Goal: Browse casually: Explore the website without a specific task or goal

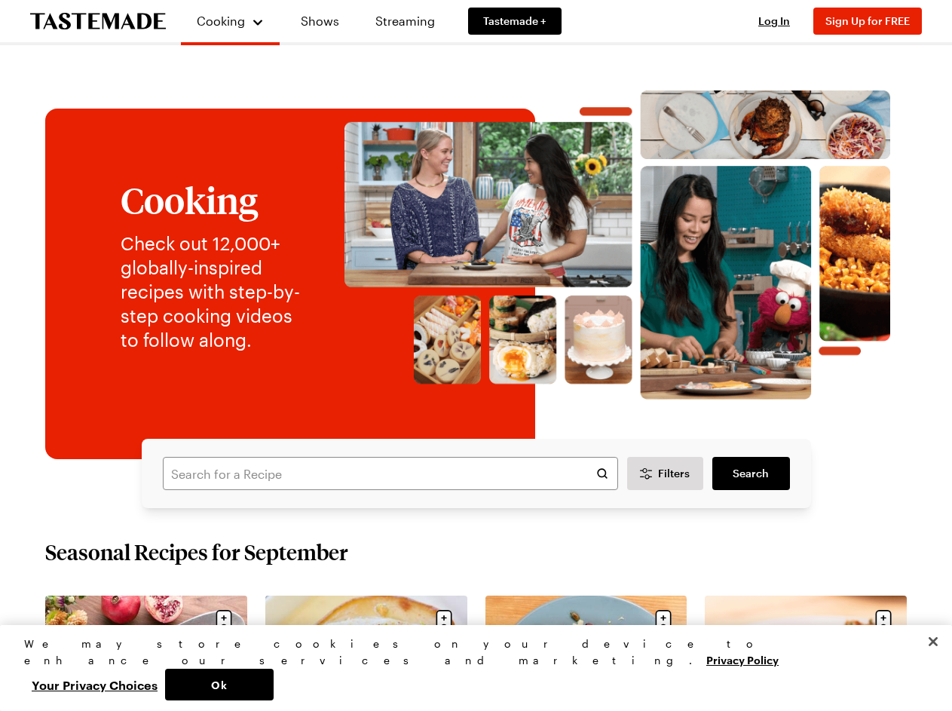
click at [476, 355] on img at bounding box center [617, 244] width 549 height 309
click at [224, 21] on span "Cooking" at bounding box center [221, 21] width 48 height 14
click at [781, 21] on span "Log In" at bounding box center [774, 20] width 32 height 13
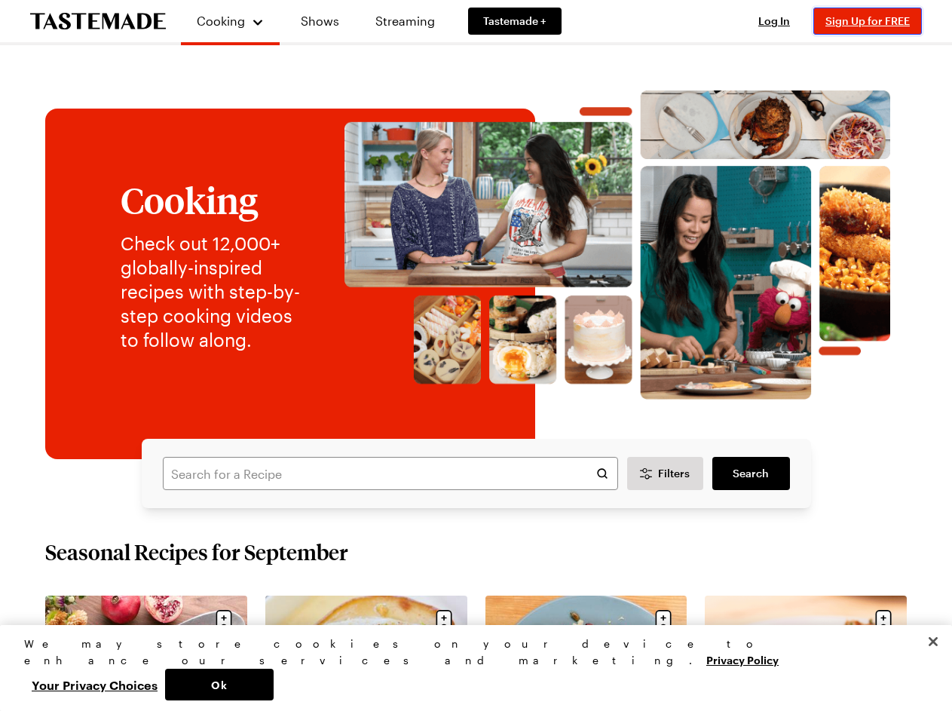
click at [875, 21] on span "Sign Up for FREE" at bounding box center [868, 20] width 84 height 13
click at [666, 473] on span "Filters" at bounding box center [674, 473] width 32 height 15
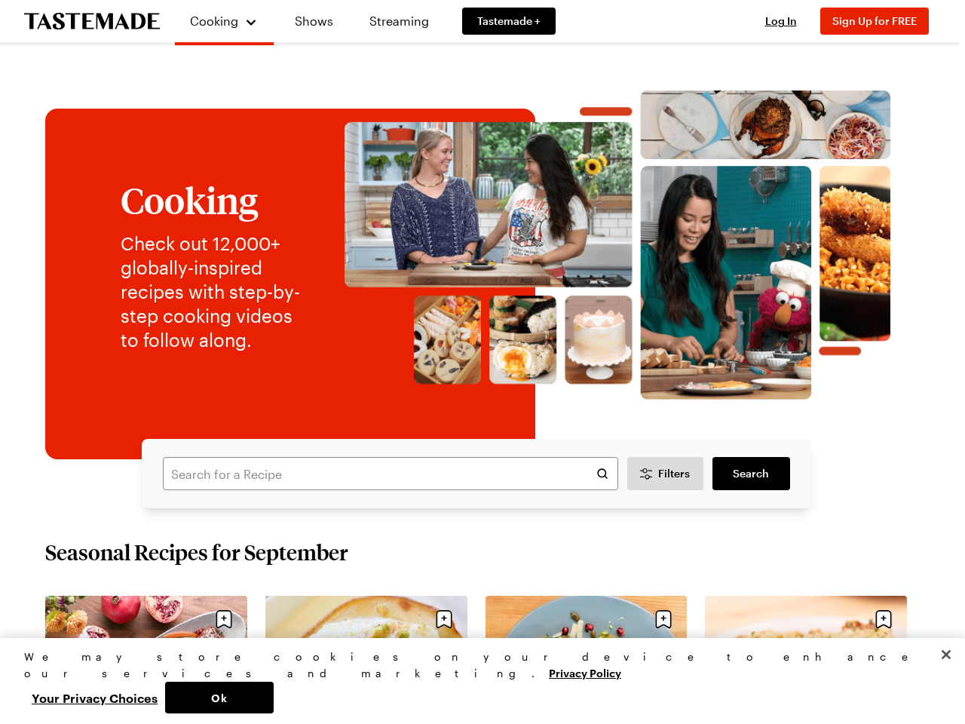
click at [224, 619] on div at bounding box center [482, 362] width 965 height 724
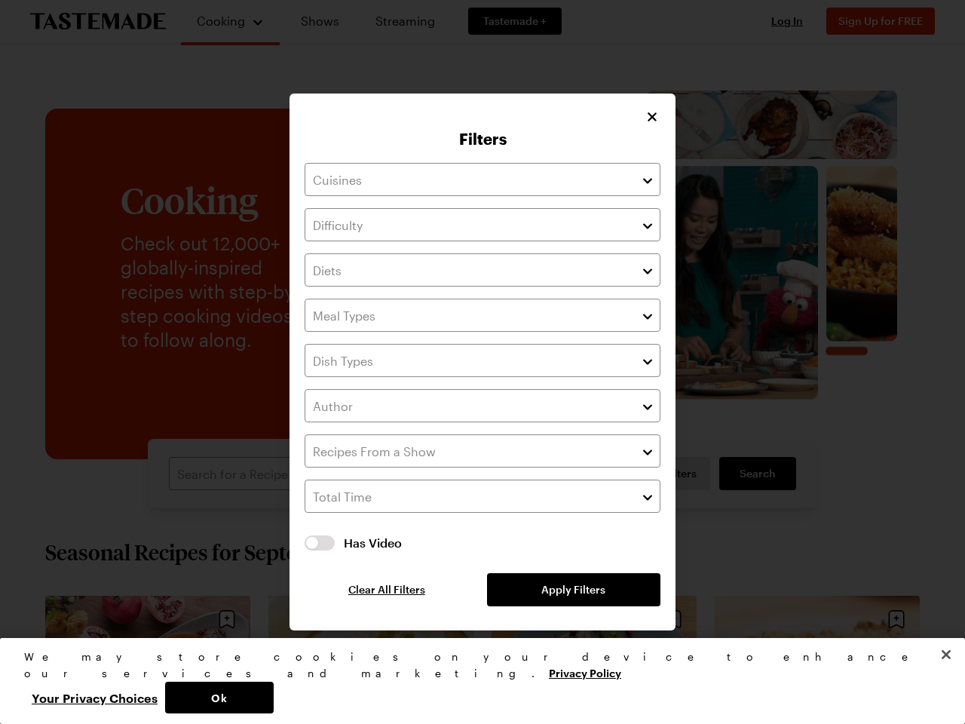
click at [444, 619] on div at bounding box center [482, 362] width 965 height 724
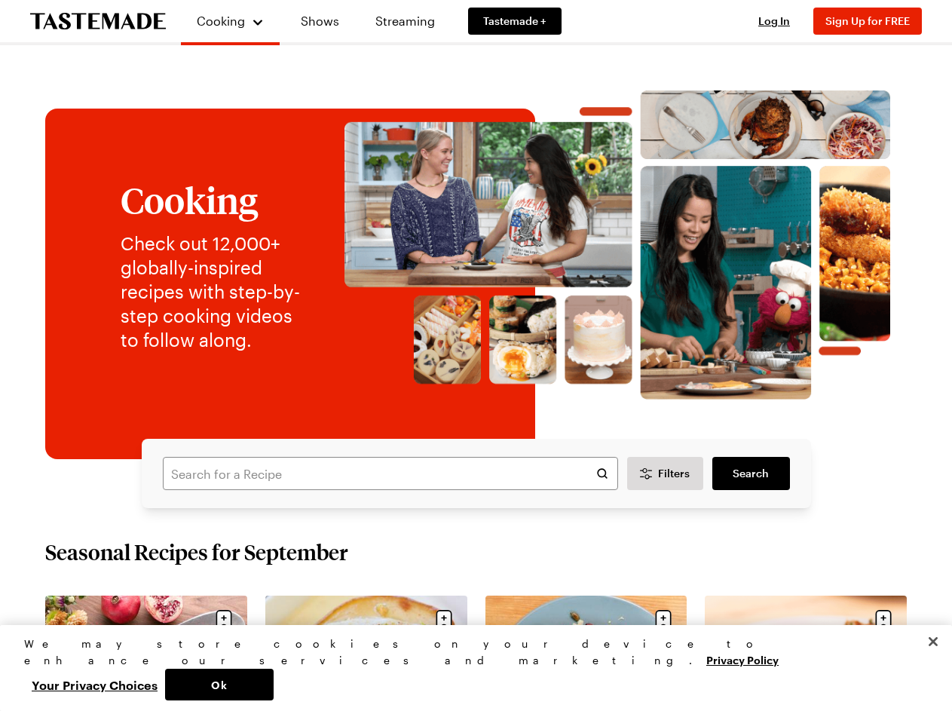
click at [663, 619] on div at bounding box center [476, 355] width 952 height 711
